Goal: Information Seeking & Learning: Learn about a topic

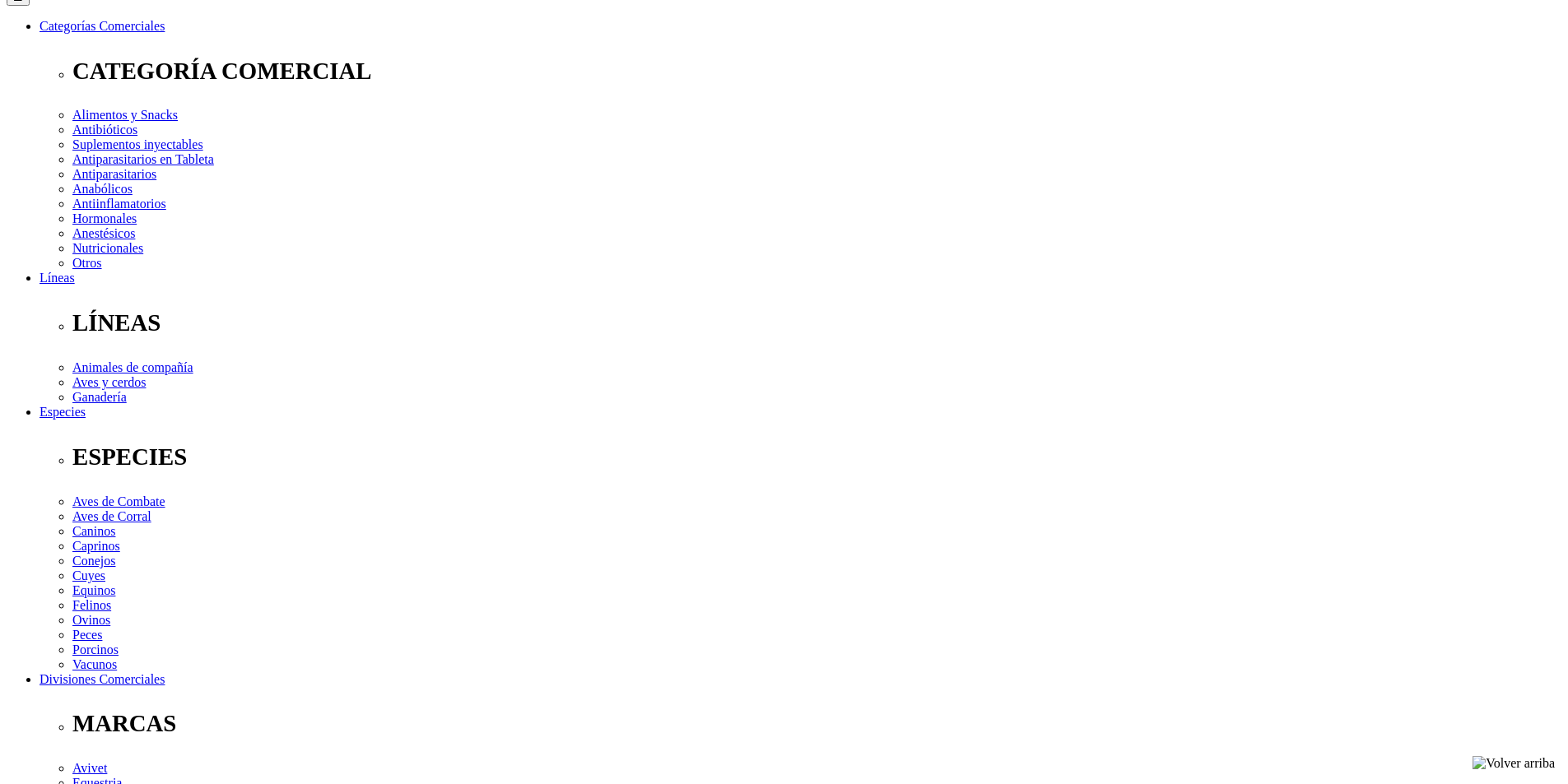
scroll to position [329, 0]
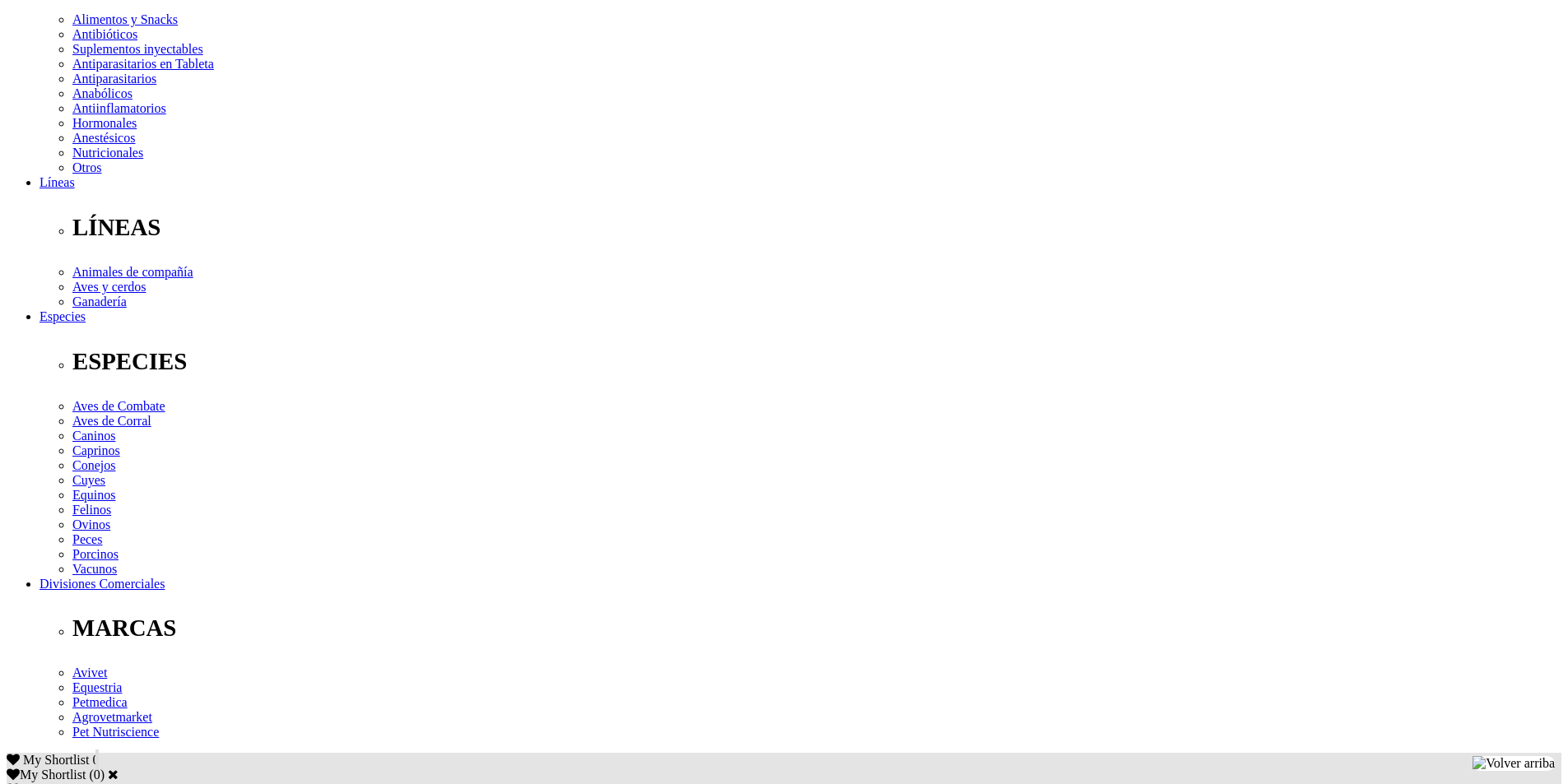
drag, startPoint x: 344, startPoint y: 535, endPoint x: 1090, endPoint y: 554, distance: 746.2
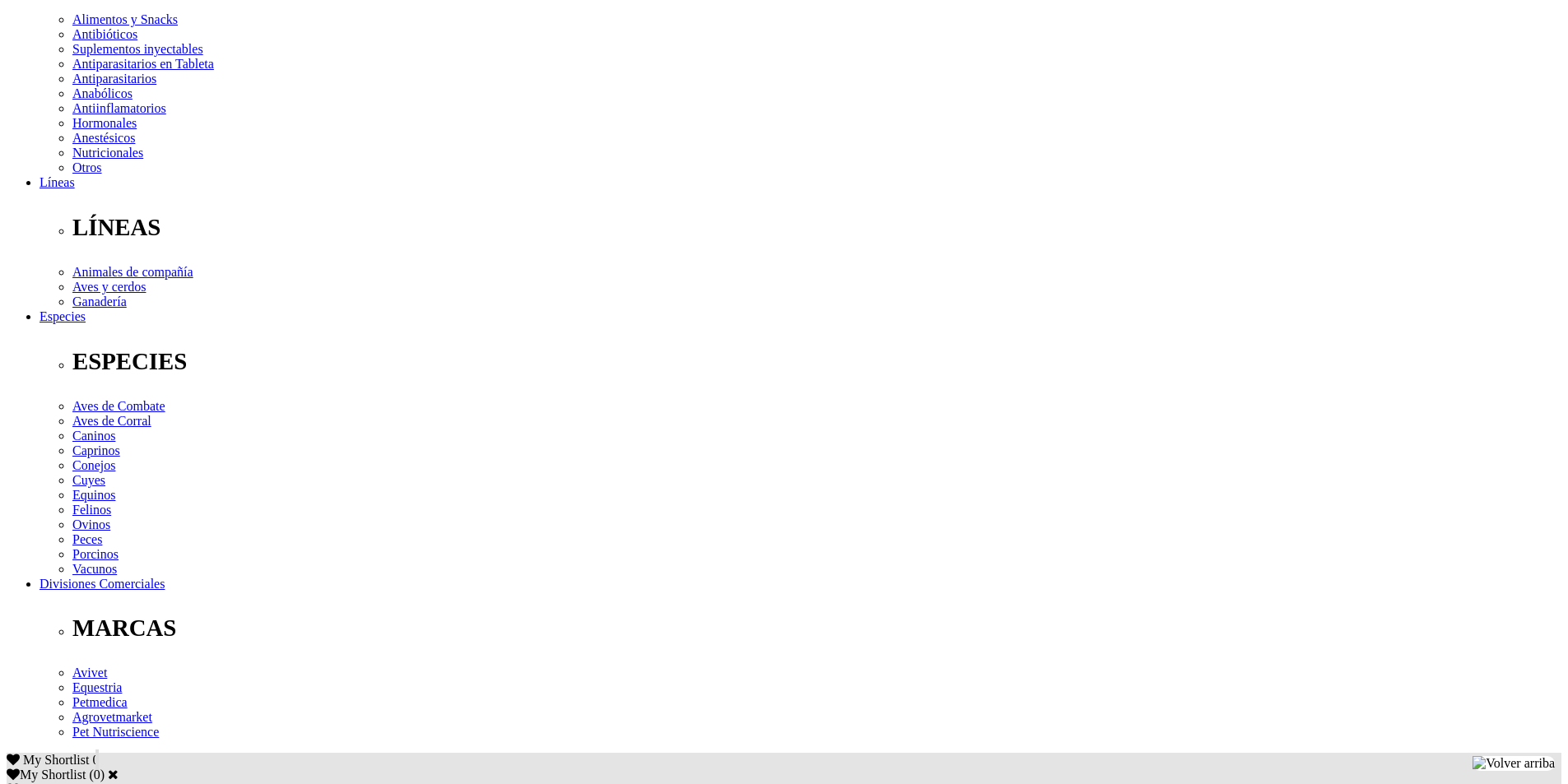
drag, startPoint x: 328, startPoint y: 539, endPoint x: 757, endPoint y: 519, distance: 429.5
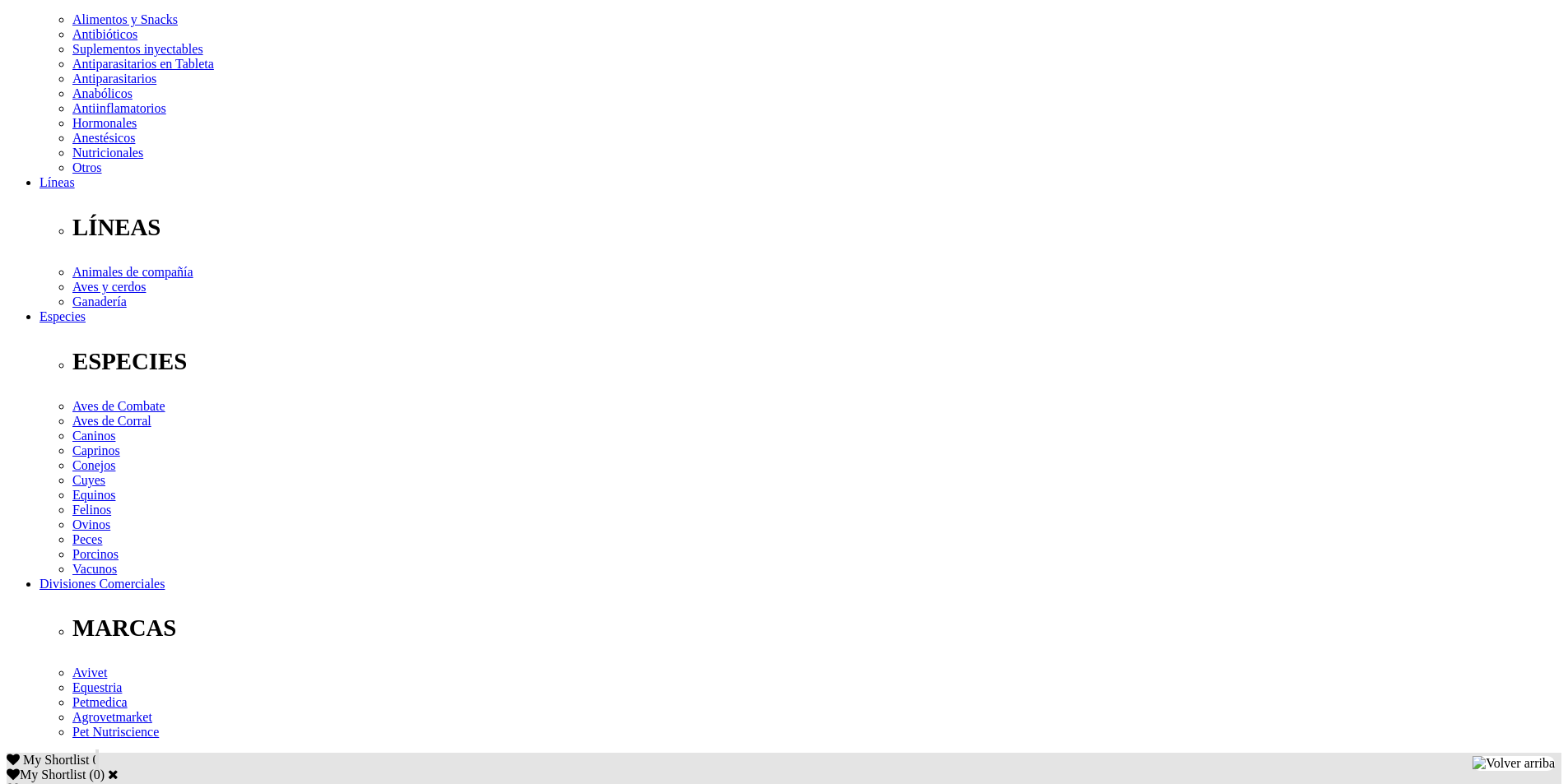
drag, startPoint x: 327, startPoint y: 530, endPoint x: 741, endPoint y: 523, distance: 414.1
